Goal: Task Accomplishment & Management: Manage account settings

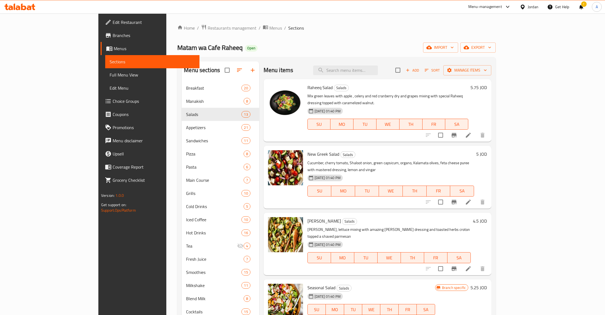
click at [105, 57] on link "Sections" at bounding box center [152, 61] width 94 height 13
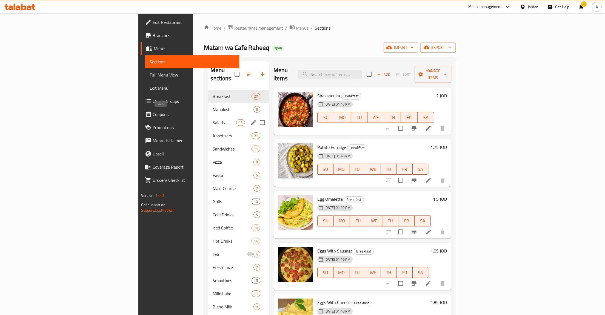
click at [213, 119] on span "Salads" at bounding box center [224, 122] width 23 height 7
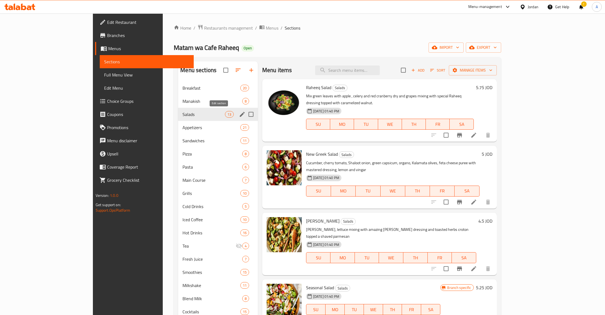
click at [239, 113] on icon "edit" at bounding box center [242, 114] width 7 height 7
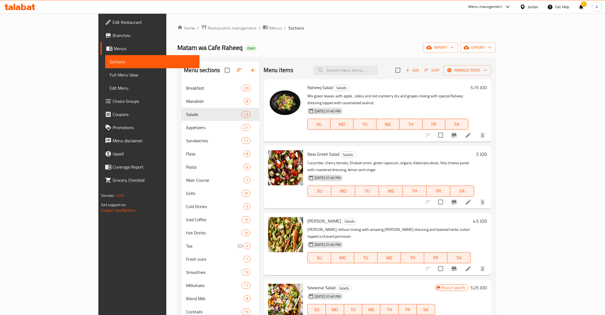
click at [370, 44] on div "Matam wa Cafe Raheeq Open import export" at bounding box center [336, 47] width 318 height 10
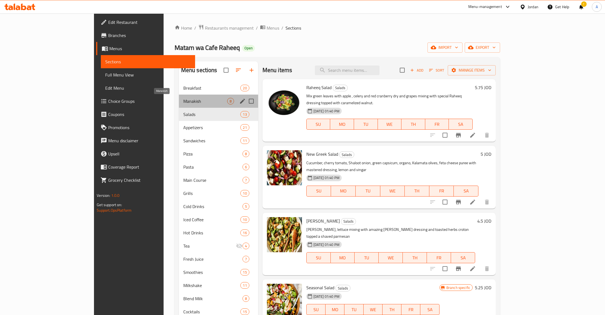
click at [183, 103] on span "Manakish" at bounding box center [205, 101] width 44 height 7
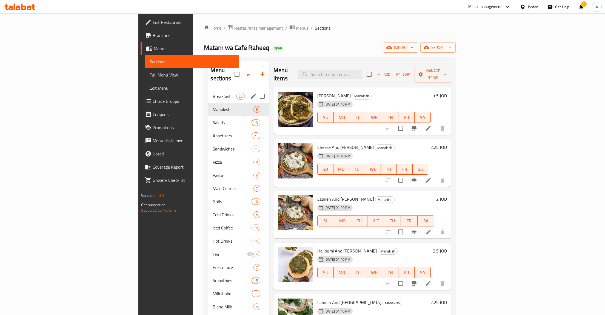
click at [213, 93] on span "Breakfast" at bounding box center [224, 96] width 23 height 7
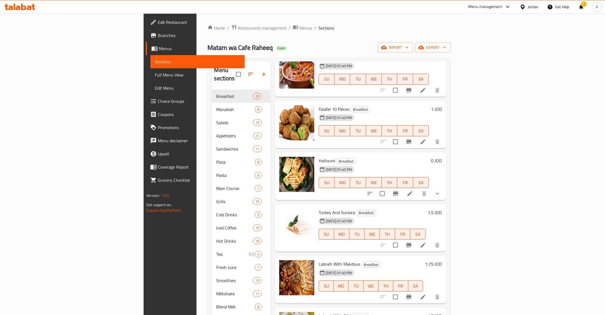
scroll to position [348, 0]
